Goal: Transaction & Acquisition: Purchase product/service

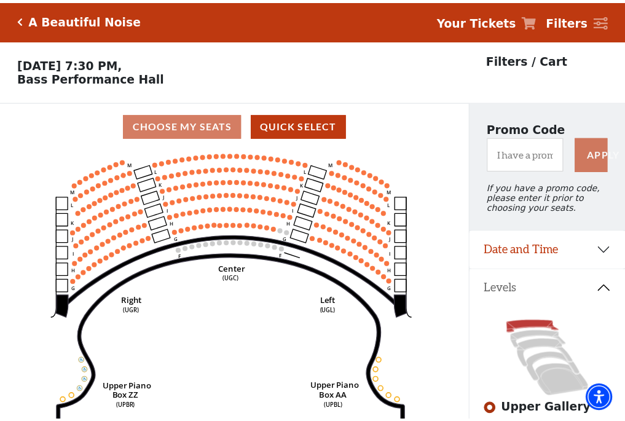
scroll to position [57, 0]
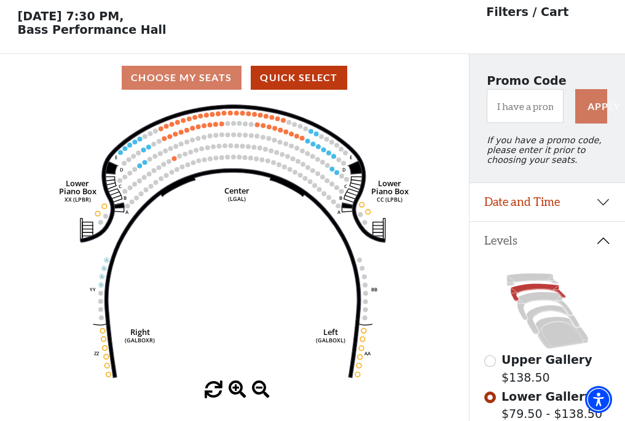
scroll to position [57, 0]
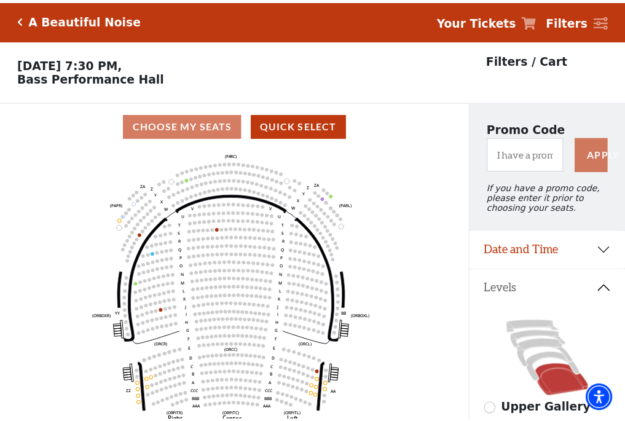
scroll to position [57, 0]
